Goal: Transaction & Acquisition: Purchase product/service

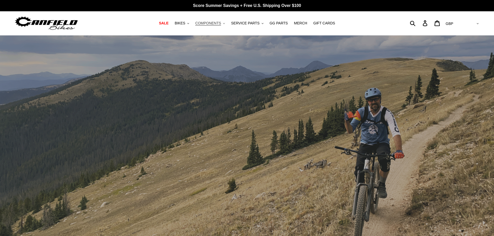
click at [216, 24] on span "COMPONENTS" at bounding box center [208, 23] width 26 height 4
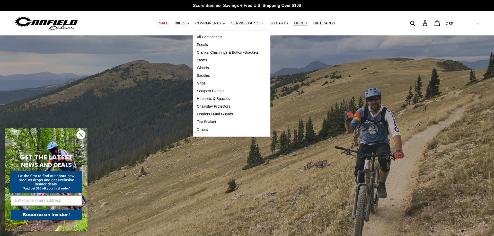
click at [294, 25] on span "MERCH" at bounding box center [300, 23] width 13 height 4
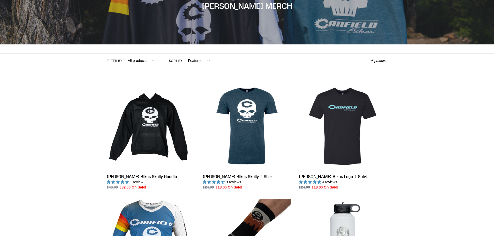
scroll to position [79, 0]
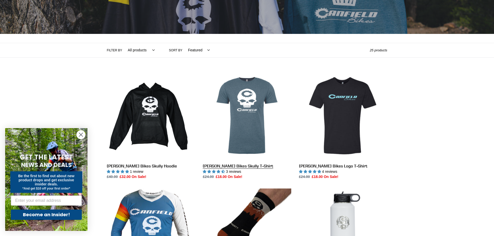
click at [249, 106] on link "Canfield Bikes Skully T-Shirt" at bounding box center [247, 126] width 88 height 108
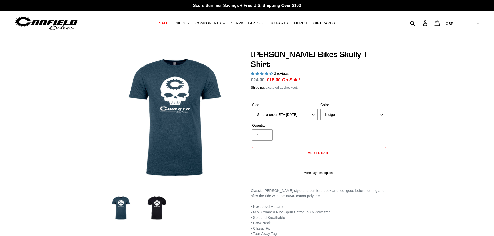
select select "highest-rating"
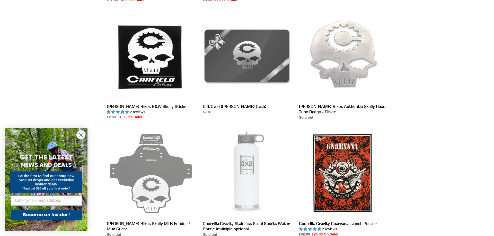
scroll to position [629, 0]
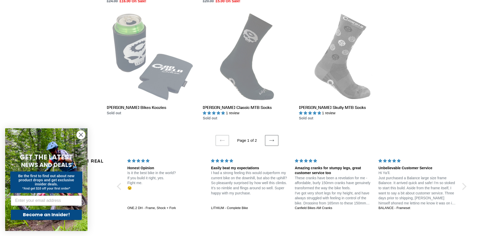
scroll to position [970, 0]
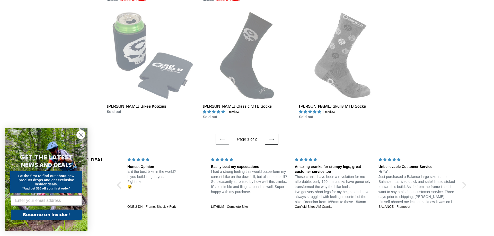
click at [272, 138] on icon at bounding box center [271, 139] width 5 height 5
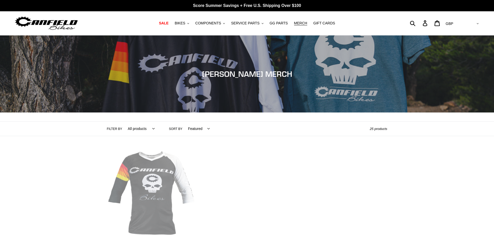
scroll to position [105, 0]
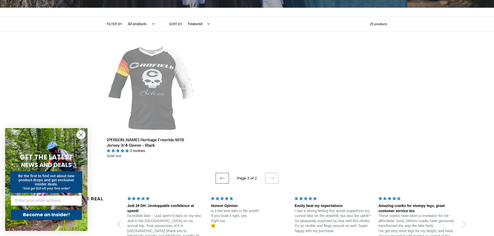
click at [223, 175] on link "Previous page" at bounding box center [221, 178] width 13 height 11
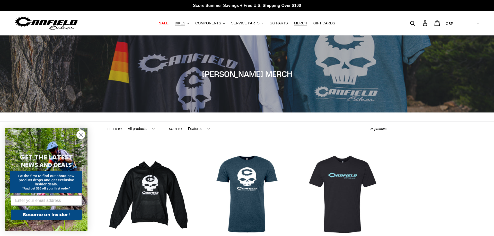
click at [185, 23] on span "BIKES" at bounding box center [180, 23] width 11 height 4
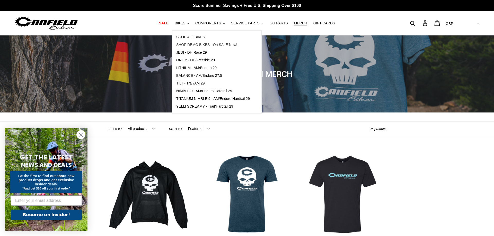
click at [196, 44] on span "SHOP DEMO BIKES - On SALE Now!" at bounding box center [206, 45] width 61 height 4
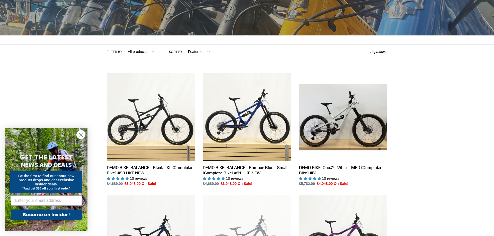
scroll to position [26, 0]
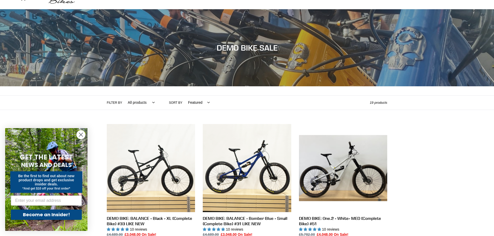
click at [123, 96] on select "All products balance BFCM23 DEMO BIKE Jedi Lithium Nimble 9 ONE.2 Tilt Yelli Sc…" at bounding box center [139, 103] width 33 height 14
select select "/collections/demo-bike-sale/balance"
click option "balance" at bounding box center [0, 0] width 0 height 0
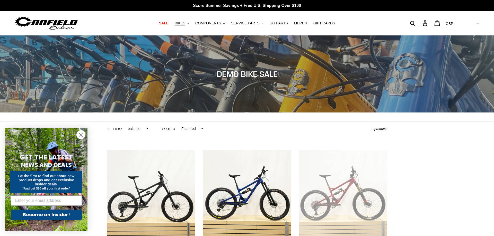
click at [185, 24] on span "BIKES" at bounding box center [180, 23] width 11 height 4
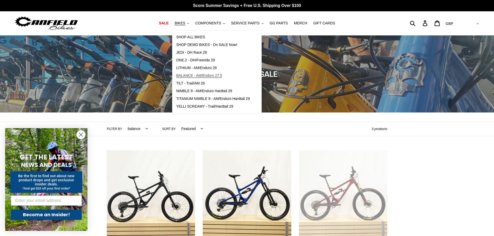
click at [201, 74] on span "BALANCE - AM/Enduro 27.5" at bounding box center [199, 76] width 46 height 4
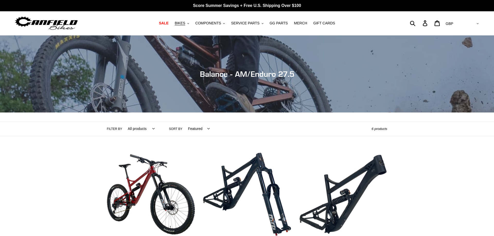
scroll to position [79, 0]
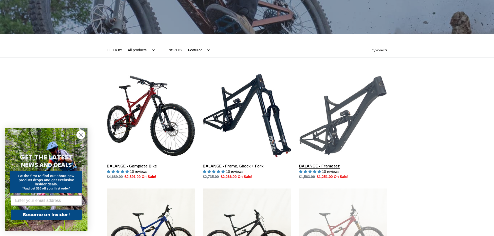
click at [337, 119] on link "BALANCE - Frameset" at bounding box center [343, 126] width 88 height 108
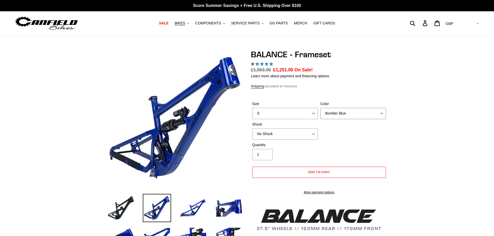
click at [320, 108] on select "Bomber Blue Goat's Blood Stealth Black" at bounding box center [353, 113] width 66 height 11
select select "highest-rating"
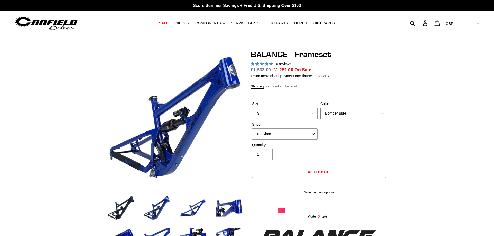
select select "Goat's Blood"
click option "Goat's Blood" at bounding box center [0, 0] width 0 height 0
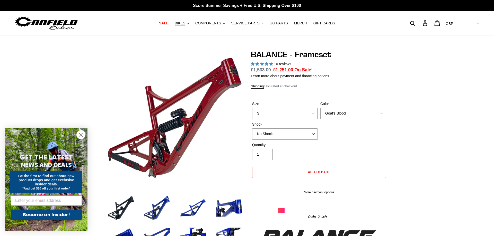
click at [252, 108] on select "S M L XL" at bounding box center [285, 113] width 66 height 11
select select "M"
click option "M" at bounding box center [0, 0] width 0 height 0
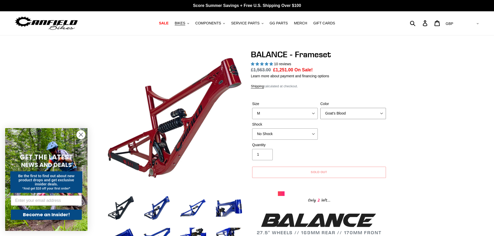
click at [320, 108] on select "Bomber Blue Goat's Blood Stealth Black" at bounding box center [353, 113] width 66 height 11
select select "Stealth Black"
click option "Stealth Black" at bounding box center [0, 0] width 0 height 0
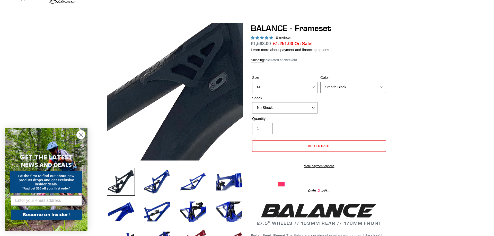
scroll to position [52, 0]
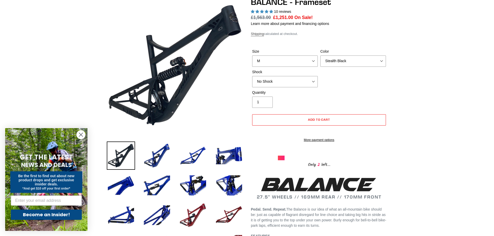
click at [259, 34] on link "Shipping" at bounding box center [257, 34] width 13 height 4
